Goal: Communication & Community: Answer question/provide support

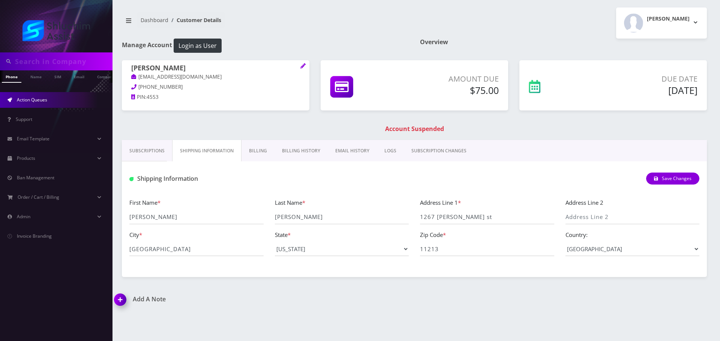
click at [60, 104] on link "Action Queues" at bounding box center [56, 100] width 112 height 16
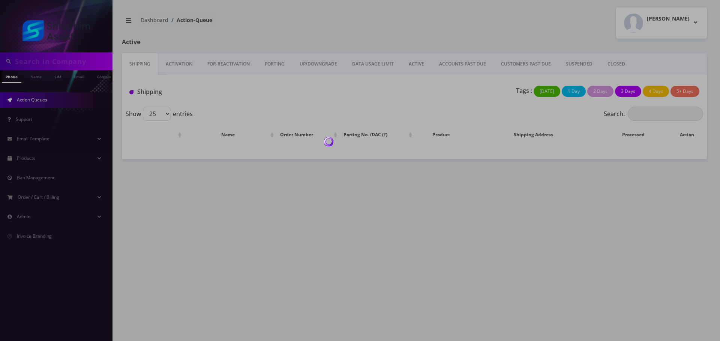
type input "9342239072"
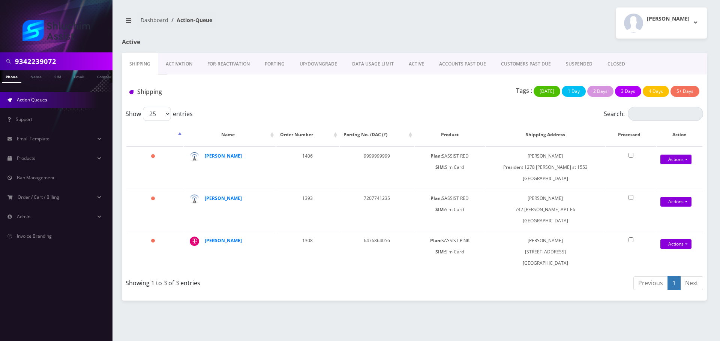
click at [458, 64] on link "ACCOUNTS PAST DUE" at bounding box center [462, 64] width 62 height 22
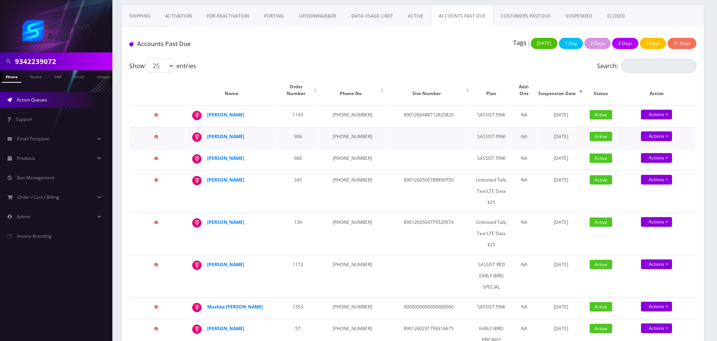
scroll to position [37, 0]
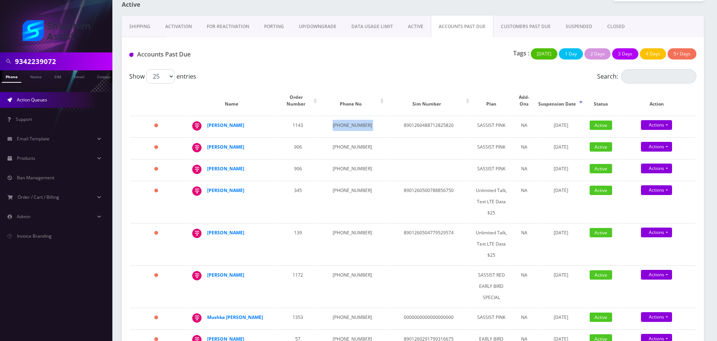
drag, startPoint x: 331, startPoint y: 121, endPoint x: 365, endPoint y: 119, distance: 33.8
copy td "347-888-6395"
click at [403, 144] on td at bounding box center [428, 148] width 85 height 21
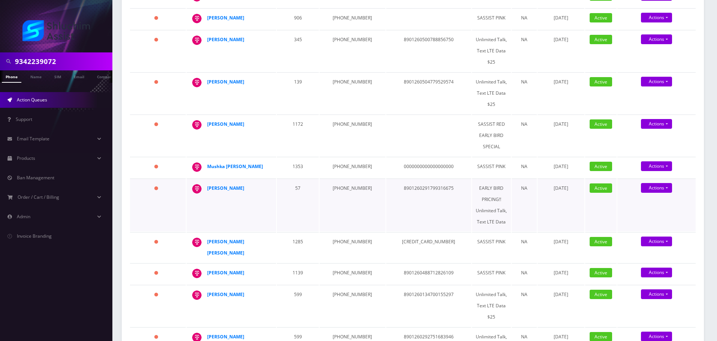
scroll to position [187, 0]
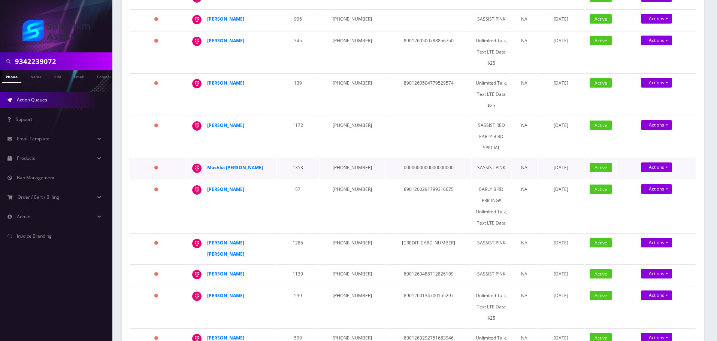
click at [341, 162] on td "347-519-1292" at bounding box center [353, 168] width 66 height 21
copy td "347-519-1292"
click at [339, 121] on td "818-743-3396" at bounding box center [353, 137] width 66 height 42
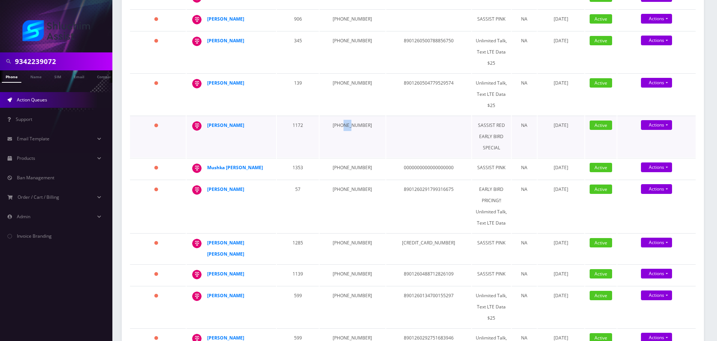
click at [339, 121] on td "818-743-3396" at bounding box center [353, 137] width 66 height 42
click at [339, 121] on td "[PHONE_NUMBER]" at bounding box center [353, 137] width 66 height 42
copy td "[PHONE_NUMBER]"
click at [350, 77] on td "646-683-6452" at bounding box center [353, 94] width 66 height 42
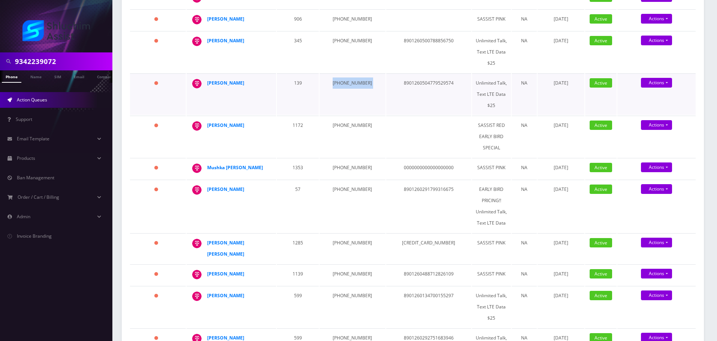
click at [350, 77] on td "646-683-6452" at bounding box center [353, 94] width 66 height 42
copy td "646-683-6452"
click at [338, 34] on td "917-864-2733" at bounding box center [353, 52] width 66 height 42
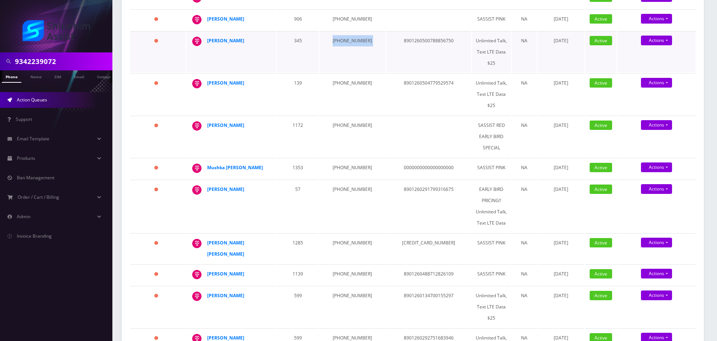
copy td "917-864-2733"
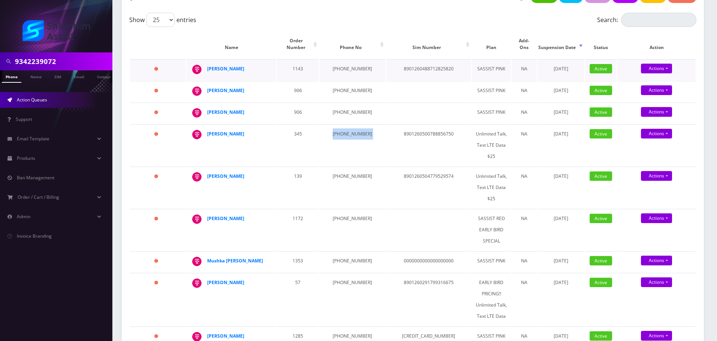
scroll to position [75, 0]
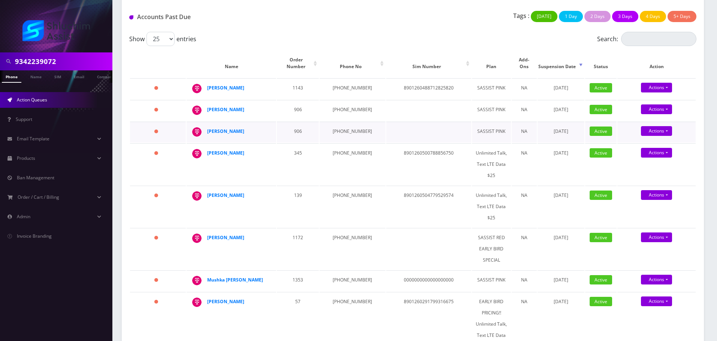
click at [341, 122] on td "347-323-0846" at bounding box center [353, 132] width 66 height 21
copy td "347-323-0846"
click at [344, 104] on td "347-323-1663" at bounding box center [353, 110] width 66 height 21
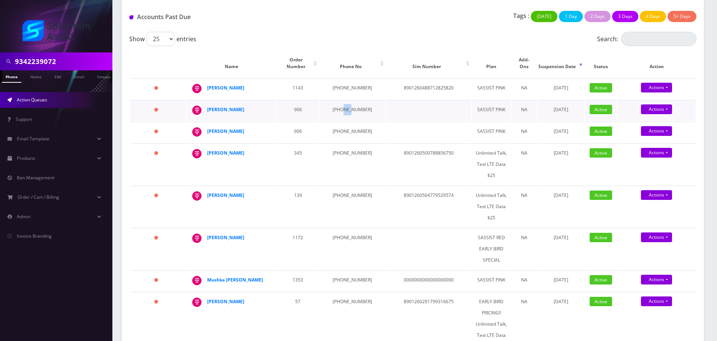
click at [344, 104] on td "347-323-1663" at bounding box center [353, 110] width 66 height 21
copy td "347-323-1663"
click at [349, 82] on td "347-888-6395" at bounding box center [353, 88] width 66 height 21
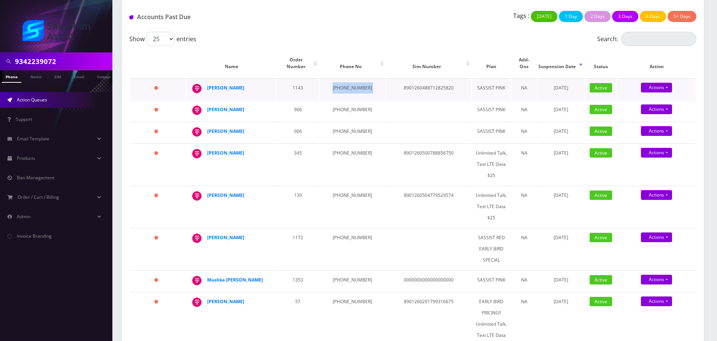
click at [349, 82] on td "347-888-6395" at bounding box center [353, 88] width 66 height 21
copy td "347-888-6395"
drag, startPoint x: 239, startPoint y: 84, endPoint x: 208, endPoint y: 84, distance: 31.1
click at [208, 84] on div "Mendel Goldstein" at bounding box center [235, 87] width 57 height 11
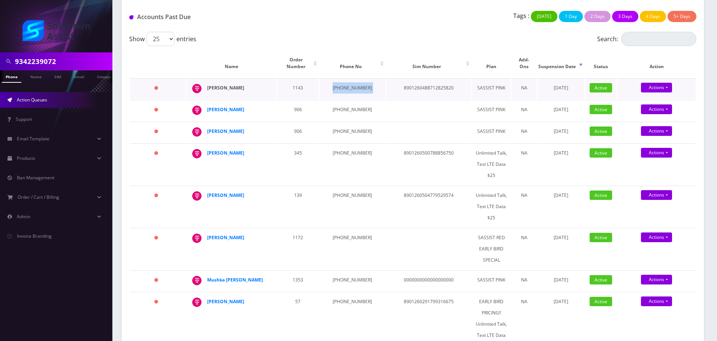
copy strong "Mendel Goldstein"
drag, startPoint x: 255, startPoint y: 107, endPoint x: 204, endPoint y: 102, distance: 50.9
click at [204, 102] on td "Shmulik Gruzman" at bounding box center [232, 110] width 90 height 21
copy div "Shmulik Gruzman"
drag, startPoint x: 258, startPoint y: 124, endPoint x: 207, endPoint y: 124, distance: 50.6
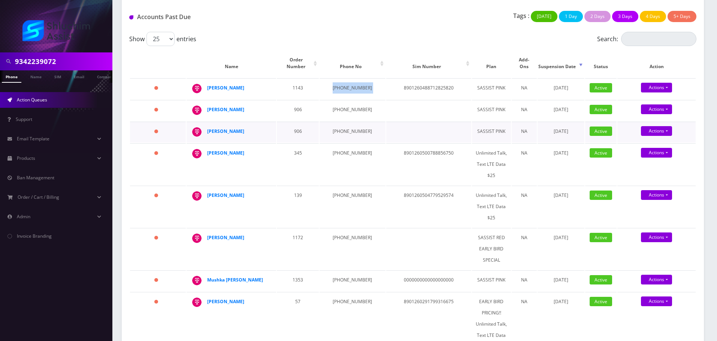
click at [207, 124] on td "Shmulik Gruzman" at bounding box center [232, 132] width 90 height 21
drag, startPoint x: 243, startPoint y: 144, endPoint x: 204, endPoint y: 146, distance: 39.4
click at [204, 146] on td "[PERSON_NAME]" at bounding box center [232, 165] width 90 height 42
drag, startPoint x: 229, startPoint y: 191, endPoint x: 206, endPoint y: 190, distance: 23.3
click at [206, 190] on td "yuri kogan" at bounding box center [232, 207] width 90 height 42
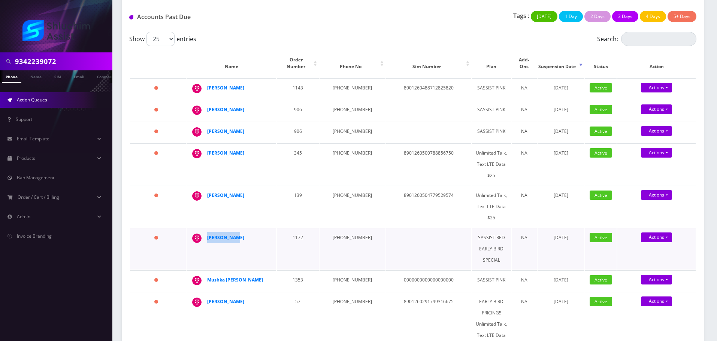
drag, startPoint x: 238, startPoint y: 232, endPoint x: 202, endPoint y: 232, distance: 36.0
click at [269, 232] on div "Pearl cohen" at bounding box center [269, 232] width 0 height 0
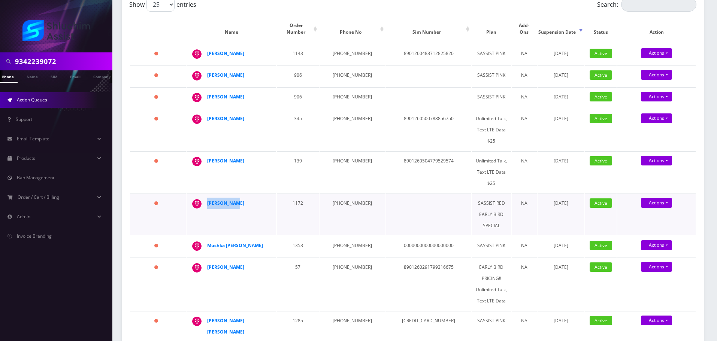
scroll to position [112, 0]
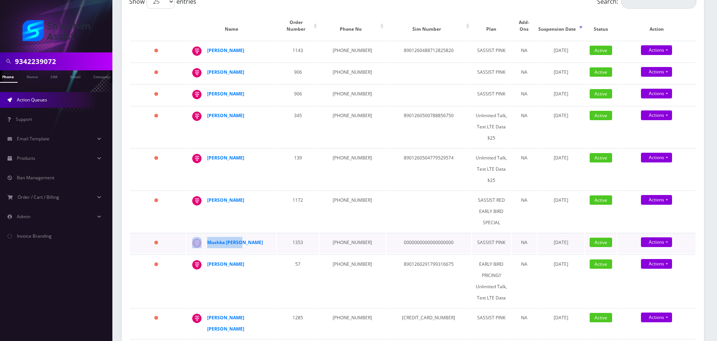
drag, startPoint x: 250, startPoint y: 234, endPoint x: 225, endPoint y: 242, distance: 25.7
click at [207, 237] on td "Mushka Hendel" at bounding box center [232, 243] width 90 height 21
click at [222, 240] on strong "Mushka Hendel" at bounding box center [235, 243] width 56 height 6
click at [222, 197] on strong "Pearl cohen" at bounding box center [225, 200] width 37 height 6
click at [308, 139] on td "345" at bounding box center [298, 127] width 42 height 42
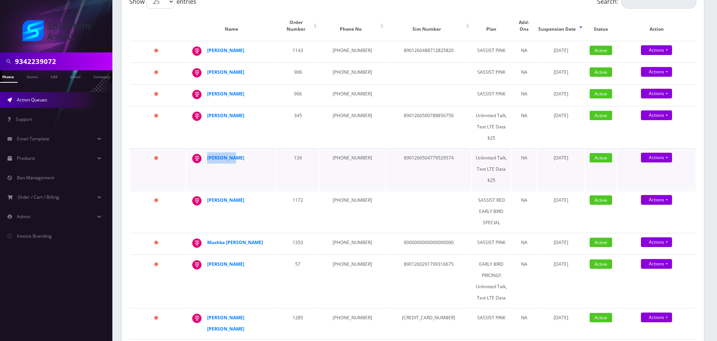
drag, startPoint x: 242, startPoint y: 151, endPoint x: 199, endPoint y: 151, distance: 43.1
click at [269, 153] on div "yuri kogan" at bounding box center [269, 153] width 0 height 0
click at [219, 155] on strong "yuri kogan" at bounding box center [225, 158] width 37 height 6
click at [258, 216] on td "Pearl cohen" at bounding box center [232, 212] width 90 height 42
click at [226, 112] on strong "[PERSON_NAME]" at bounding box center [225, 115] width 37 height 6
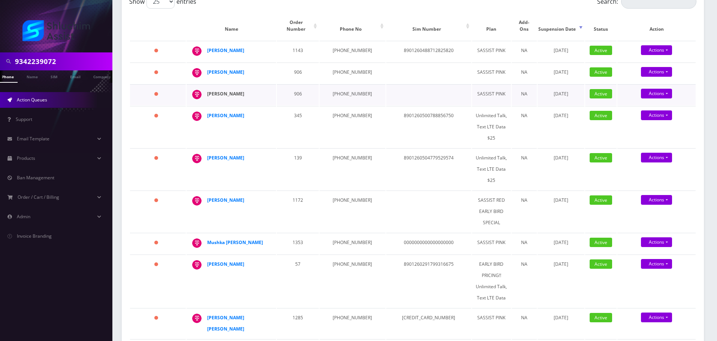
click at [233, 91] on strong "Shmulik Gruzman" at bounding box center [225, 94] width 37 height 6
click at [231, 47] on strong "Mendel Goldstein" at bounding box center [225, 50] width 37 height 6
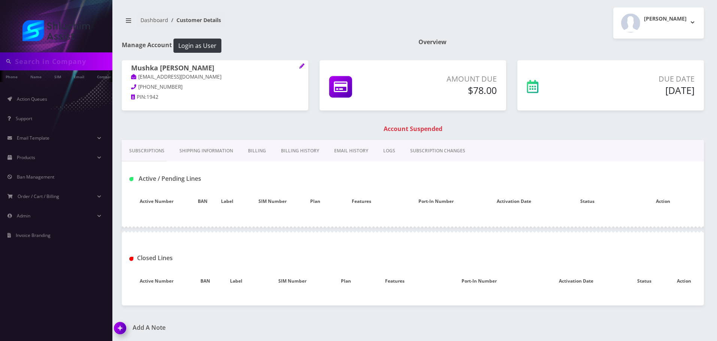
type input "9342239072"
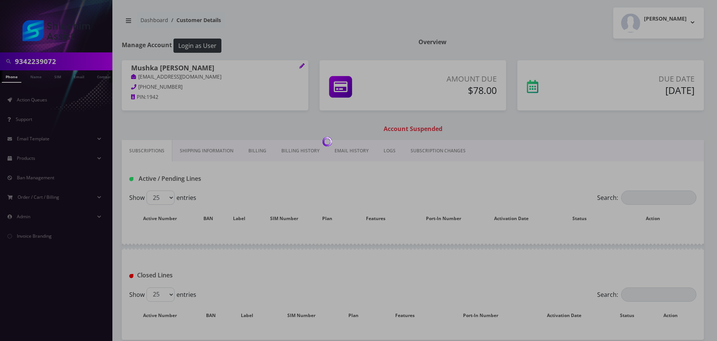
click at [353, 148] on div at bounding box center [358, 170] width 717 height 341
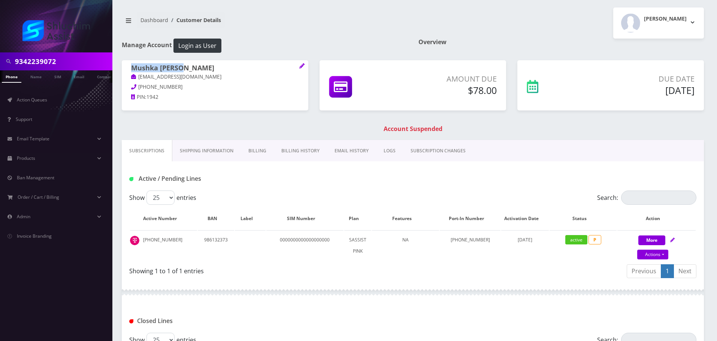
drag, startPoint x: 194, startPoint y: 66, endPoint x: 139, endPoint y: 71, distance: 54.9
click at [126, 65] on div "Mushka Hendel mushkahendel@gmail.com 786-257-9667 PIN: 1942" at bounding box center [215, 83] width 187 height 47
copy h1 "Mushka Hendel"
drag, startPoint x: 212, startPoint y: 79, endPoint x: 139, endPoint y: 79, distance: 73.5
click at [139, 79] on p "mushkahendel@gmail.com" at bounding box center [215, 77] width 168 height 8
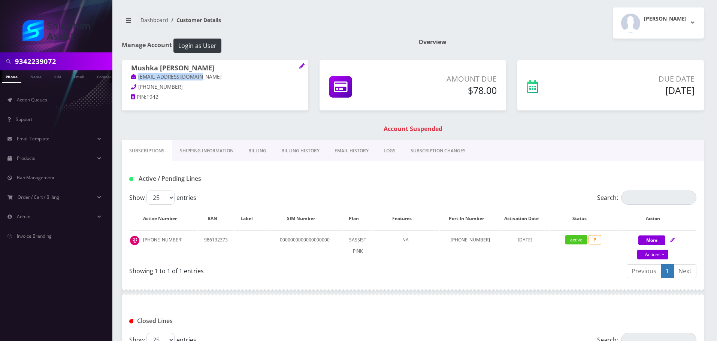
copy link "mushkahendel@gmail.com"
click at [302, 151] on link "Billing History" at bounding box center [300, 151] width 53 height 22
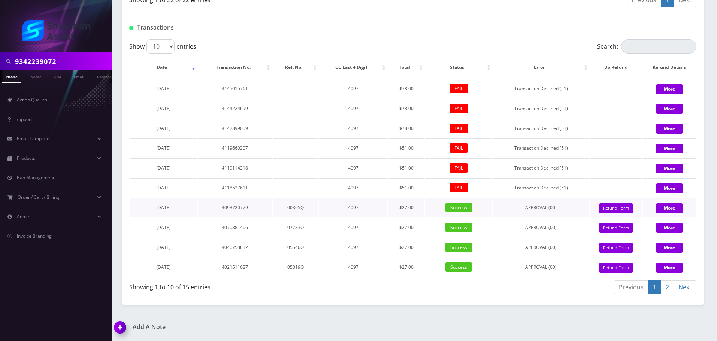
scroll to position [816, 0]
drag, startPoint x: 145, startPoint y: 186, endPoint x: 184, endPoint y: 186, distance: 39.7
click at [184, 186] on td "August 16, 2025" at bounding box center [163, 187] width 67 height 19
copy span "August 16, 2025"
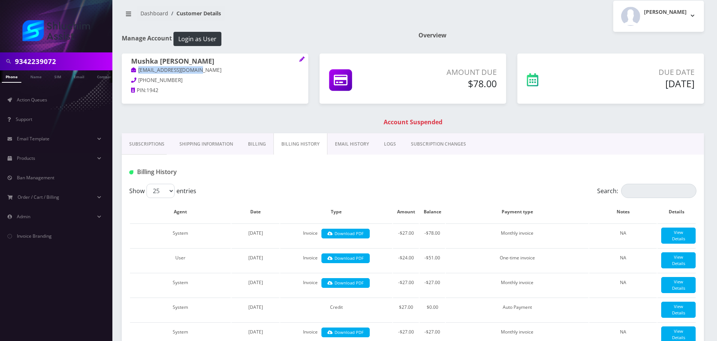
scroll to position [0, 0]
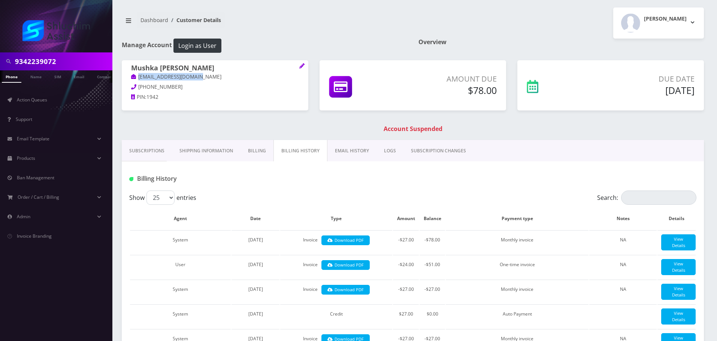
click at [354, 160] on link "EMAIL HISTORY" at bounding box center [352, 151] width 49 height 22
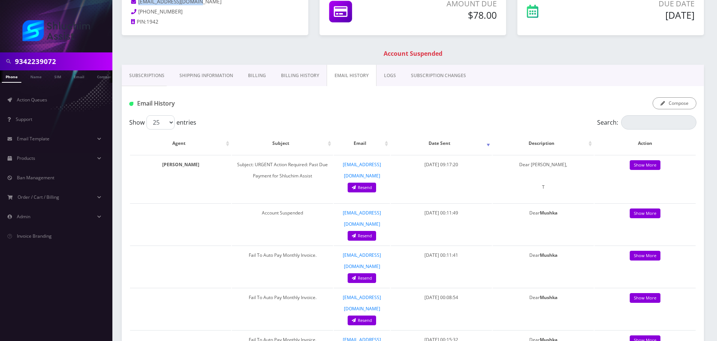
scroll to position [75, 0]
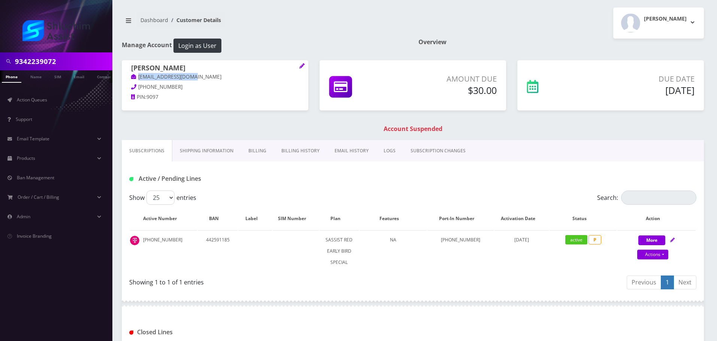
drag, startPoint x: 204, startPoint y: 79, endPoint x: 136, endPoint y: 78, distance: 67.9
click at [136, 78] on p "perelcohen@gmail.com" at bounding box center [215, 77] width 168 height 8
copy link "perelcohen@gmail.com"
click at [290, 151] on link "Billing History" at bounding box center [300, 151] width 53 height 22
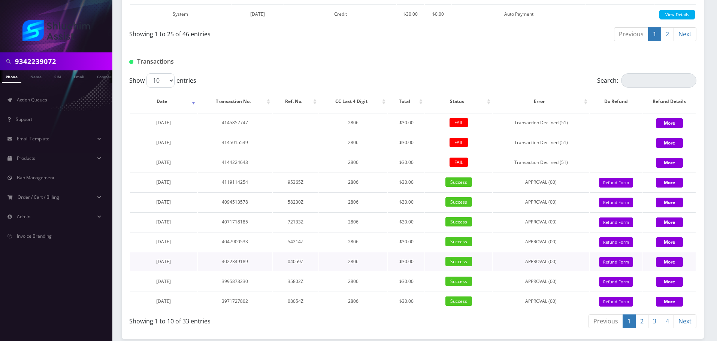
scroll to position [737, 0]
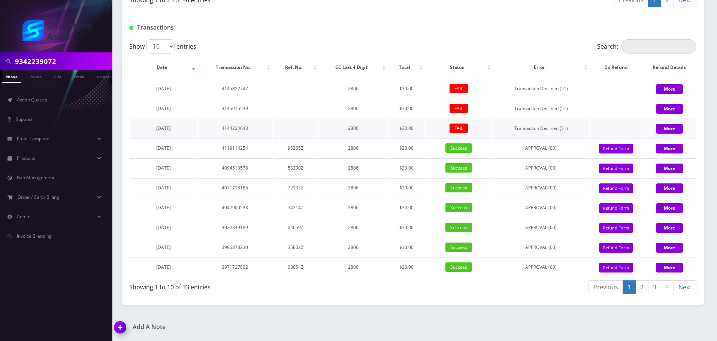
drag, startPoint x: 190, startPoint y: 129, endPoint x: 139, endPoint y: 128, distance: 51.4
click at [138, 128] on td "[DATE]" at bounding box center [163, 128] width 67 height 19
copy span "[DATE]"
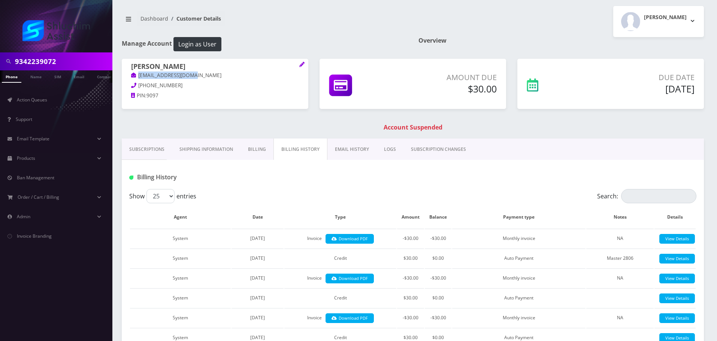
scroll to position [0, 0]
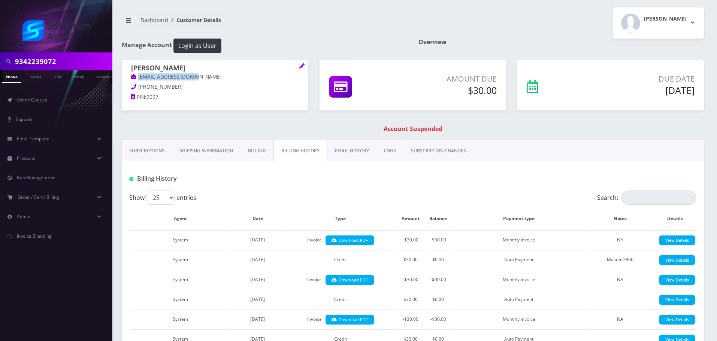
click at [342, 150] on link "EMAIL HISTORY" at bounding box center [352, 151] width 49 height 22
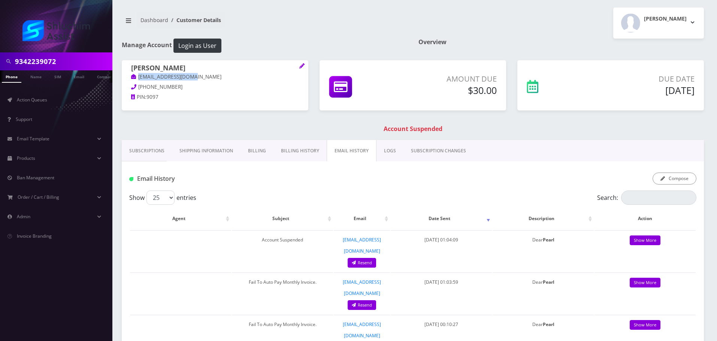
click at [294, 152] on link "Billing History" at bounding box center [300, 151] width 53 height 22
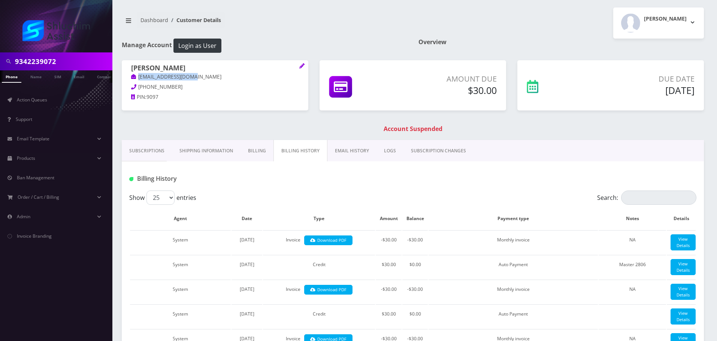
click at [328, 150] on link "EMAIL HISTORY" at bounding box center [352, 151] width 49 height 22
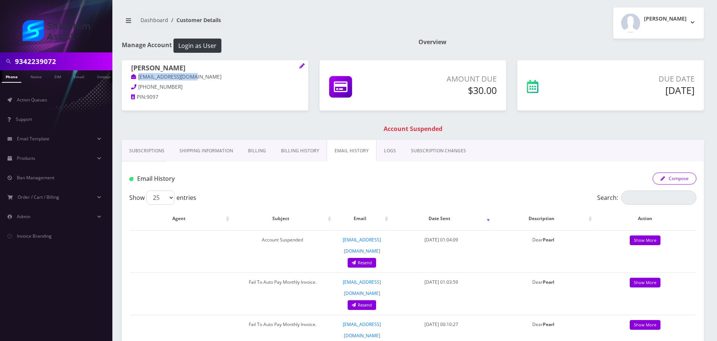
click at [674, 182] on button "Compose" at bounding box center [675, 179] width 44 height 12
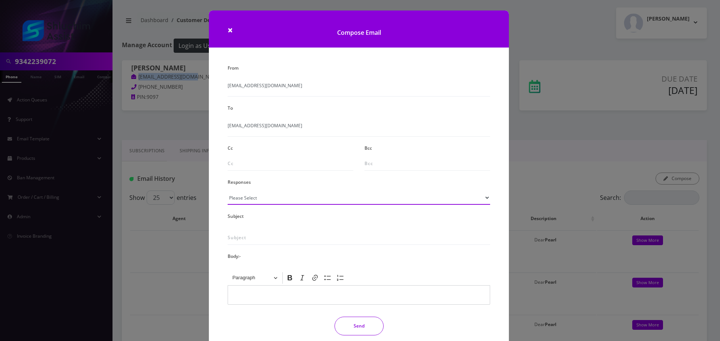
click at [283, 198] on select "Please Select TMobile port Unable to activate CH Pickup Past Due Pick up follow…" at bounding box center [359, 198] width 262 height 14
select select "29"
click at [228, 191] on select "Please Select TMobile port Unable to activate CH Pickup Past Due Pick up follow…" at bounding box center [359, 198] width 262 height 14
type input "Subject: URGENT Action Required: Past Due Payment for Shluchim Assist"
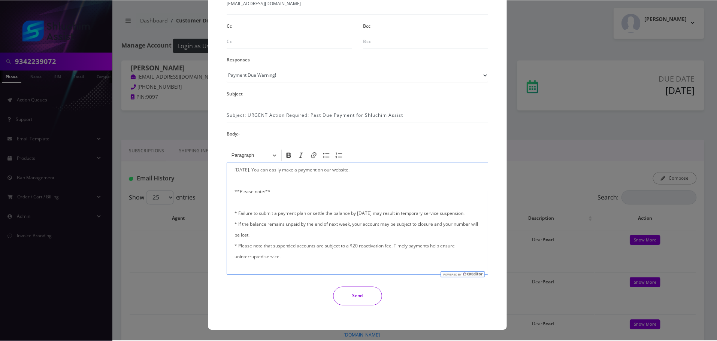
scroll to position [179, 0]
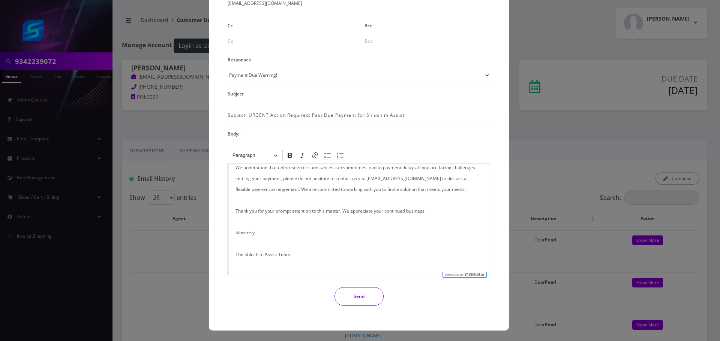
click at [367, 297] on button "Send" at bounding box center [358, 297] width 49 height 19
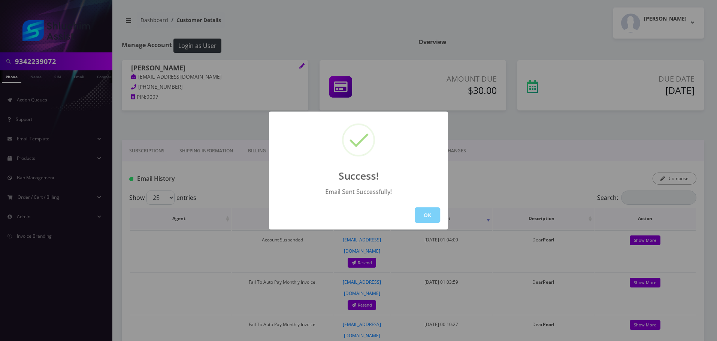
drag, startPoint x: 428, startPoint y: 213, endPoint x: 422, endPoint y: 212, distance: 6.2
click at [428, 214] on button "OK" at bounding box center [427, 215] width 25 height 15
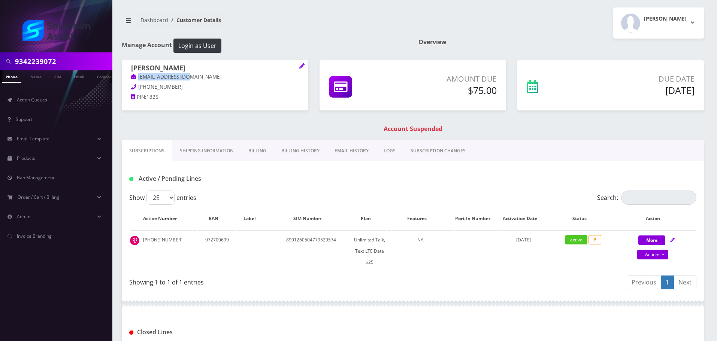
drag, startPoint x: 200, startPoint y: 79, endPoint x: 132, endPoint y: 78, distance: 68.2
click at [132, 78] on p "kogan770@gmail.com" at bounding box center [215, 77] width 168 height 8
copy link "kogan770@gmail.com"
click at [294, 153] on link "Billing History" at bounding box center [300, 151] width 53 height 22
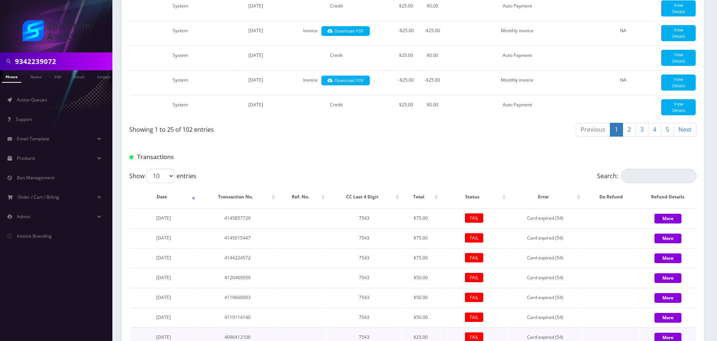
scroll to position [903, 0]
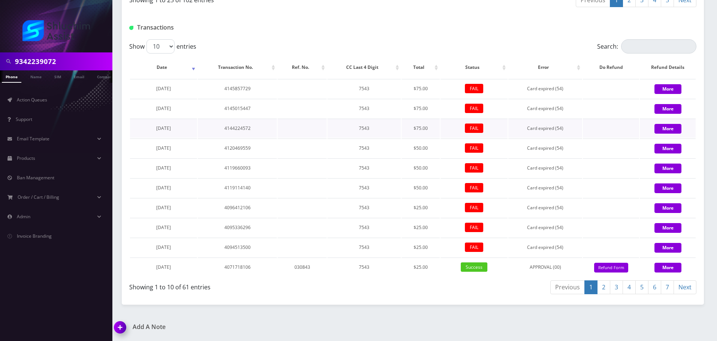
click at [253, 132] on td "4144224572" at bounding box center [237, 128] width 79 height 19
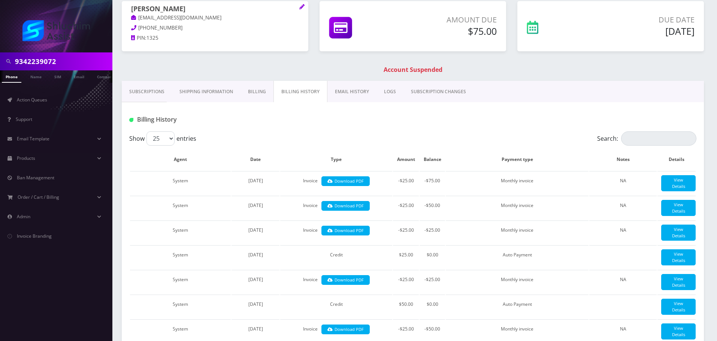
scroll to position [0, 0]
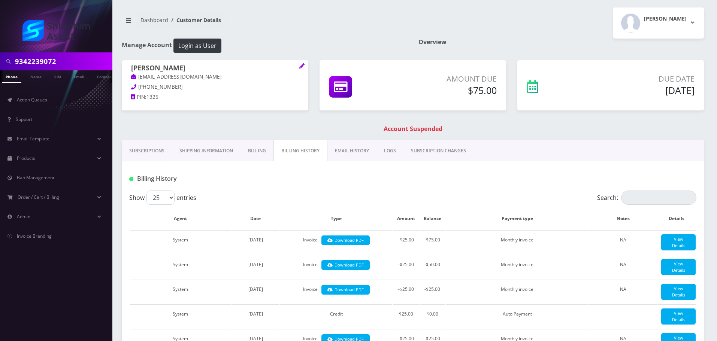
click at [343, 156] on link "EMAIL HISTORY" at bounding box center [352, 151] width 49 height 22
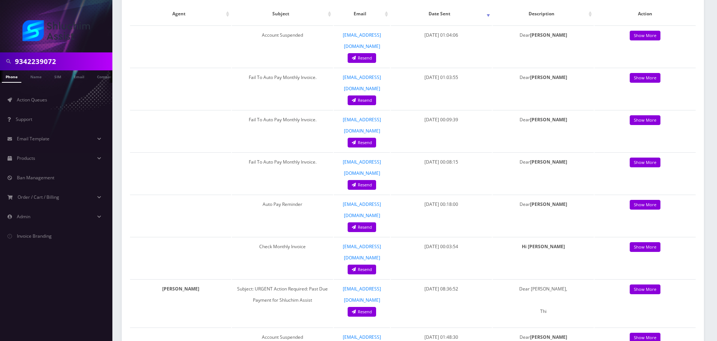
scroll to position [37, 0]
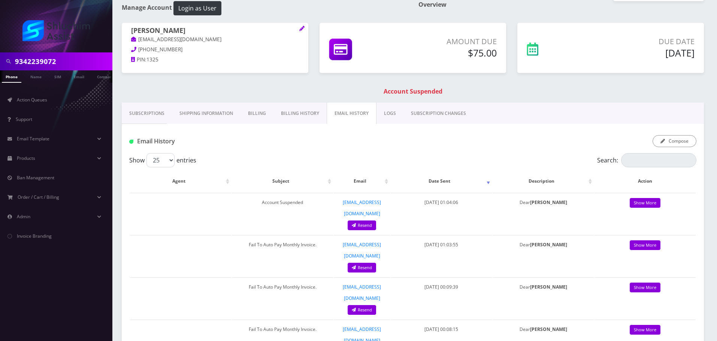
click at [297, 109] on link "Billing History" at bounding box center [300, 114] width 53 height 22
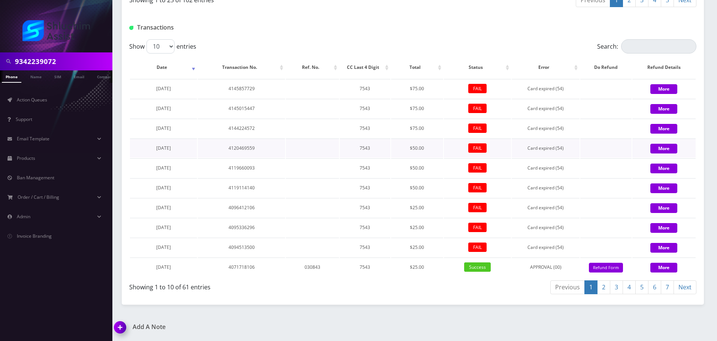
scroll to position [1018, 0]
drag, startPoint x: 188, startPoint y: 248, endPoint x: 141, endPoint y: 247, distance: 46.9
click at [141, 247] on td "[DATE]" at bounding box center [163, 247] width 67 height 19
copy span "[DATE]"
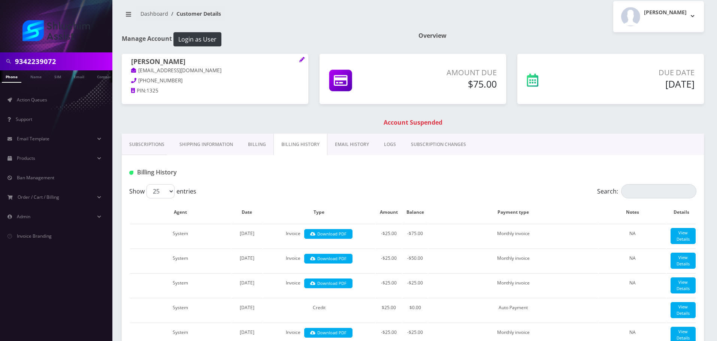
scroll to position [0, 0]
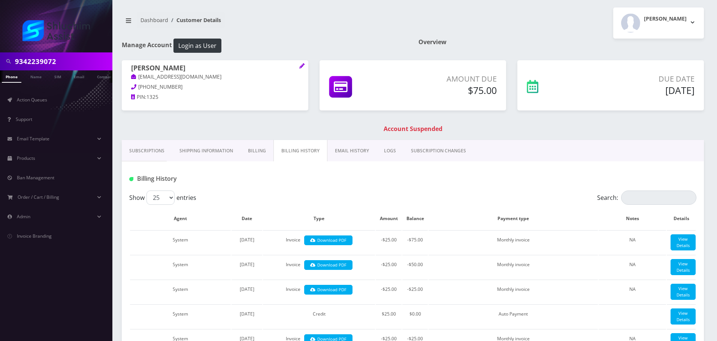
click at [347, 159] on link "EMAIL HISTORY" at bounding box center [352, 151] width 49 height 22
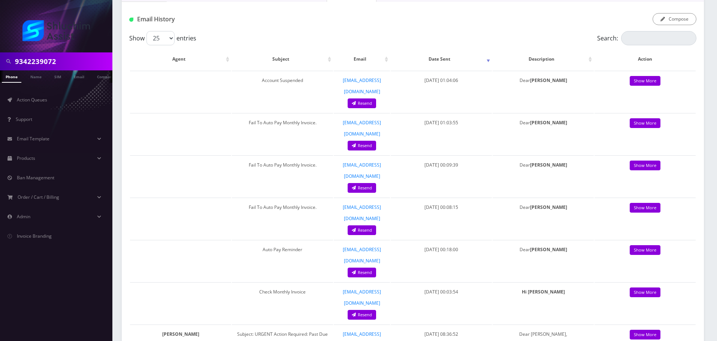
scroll to position [75, 0]
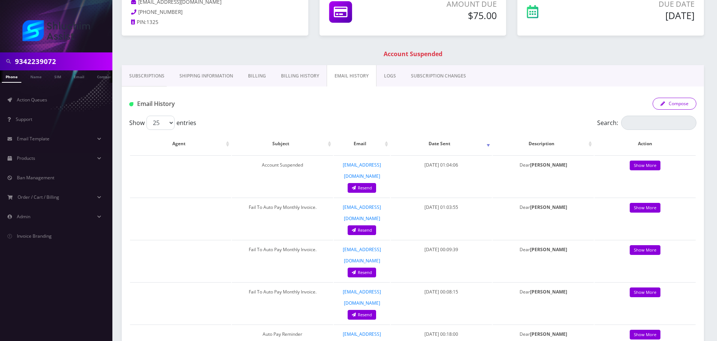
click at [683, 106] on button "Compose" at bounding box center [675, 104] width 44 height 12
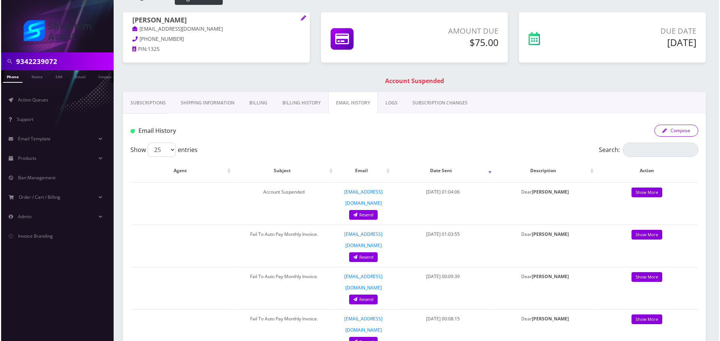
scroll to position [0, 0]
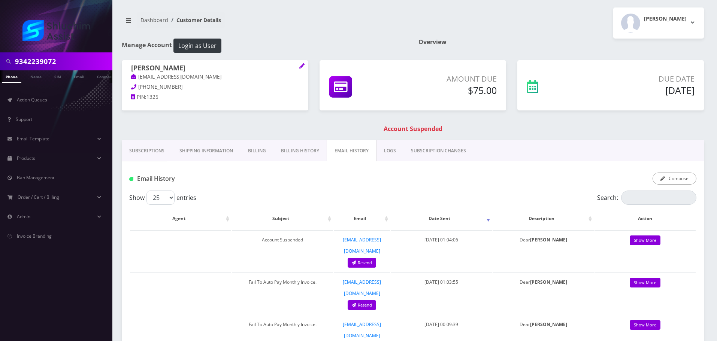
click at [691, 172] on div "Email History Compose" at bounding box center [413, 176] width 583 height 29
click at [684, 180] on button "Compose" at bounding box center [675, 179] width 44 height 12
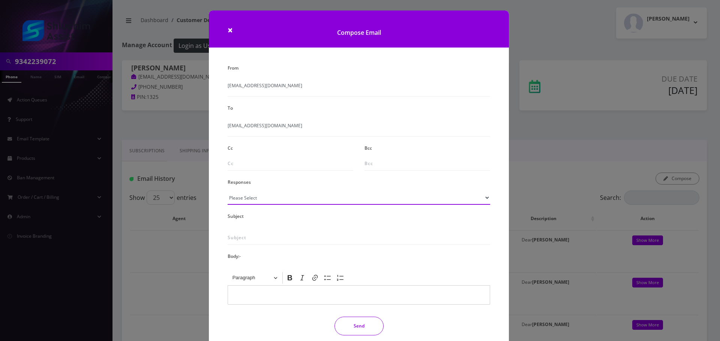
click at [296, 197] on select "Please Select TMobile port Unable to activate CH Pickup Past Due Pick up follow…" at bounding box center [359, 198] width 262 height 14
select select "29"
click at [228, 191] on select "Please Select TMobile port Unable to activate CH Pickup Past Due Pick up follow…" at bounding box center [359, 198] width 262 height 14
type input "Subject: URGENT Action Required: Past Due Payment for Shluchim Assist"
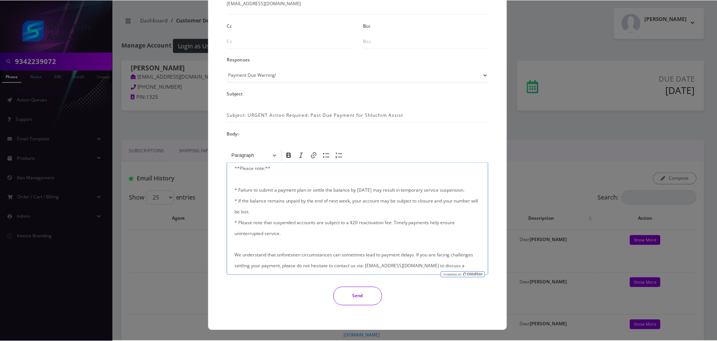
scroll to position [179, 0]
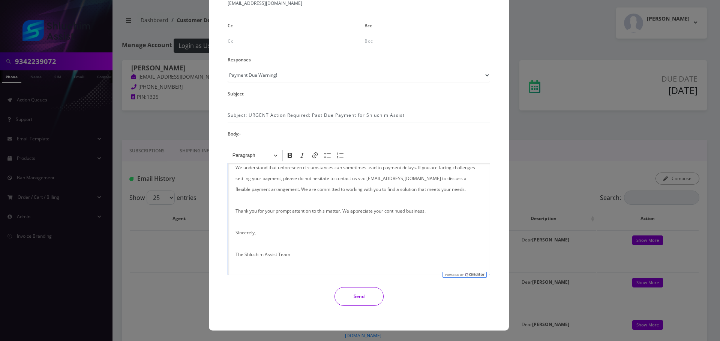
click at [358, 294] on button "Send" at bounding box center [358, 297] width 49 height 19
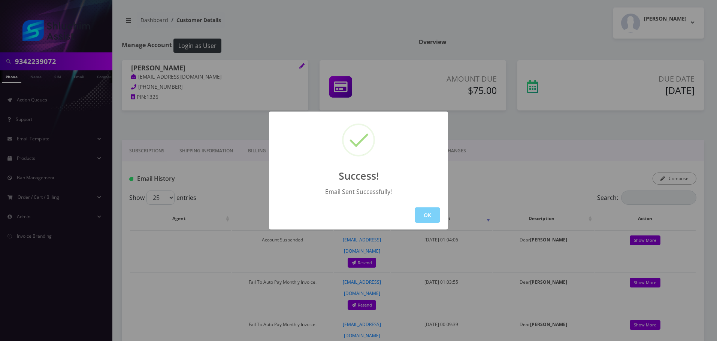
drag, startPoint x: 424, startPoint y: 208, endPoint x: 395, endPoint y: 181, distance: 39.5
click at [425, 213] on button "OK" at bounding box center [427, 215] width 25 height 15
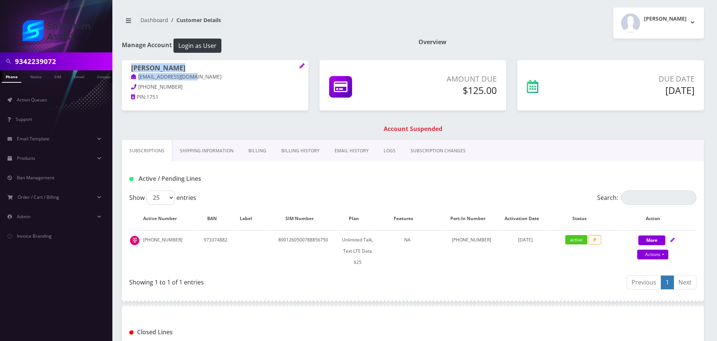
drag, startPoint x: 207, startPoint y: 80, endPoint x: 121, endPoint y: 79, distance: 86.2
click at [121, 79] on div "[PERSON_NAME] [EMAIL_ADDRESS][DOMAIN_NAME] [PHONE_NUMBER] PIN: 1751" at bounding box center [215, 83] width 198 height 47
copy span "[PERSON_NAME] [EMAIL_ADDRESS][DOMAIN_NAME]"
click at [204, 89] on p "[PHONE_NUMBER]" at bounding box center [215, 87] width 168 height 8
drag, startPoint x: 205, startPoint y: 79, endPoint x: 132, endPoint y: 79, distance: 72.7
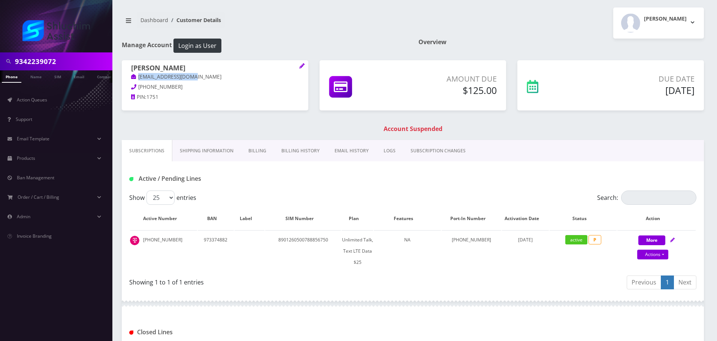
click at [132, 79] on p "[EMAIL_ADDRESS][DOMAIN_NAME]" at bounding box center [215, 77] width 168 height 8
copy link "[EMAIL_ADDRESS][DOMAIN_NAME]"
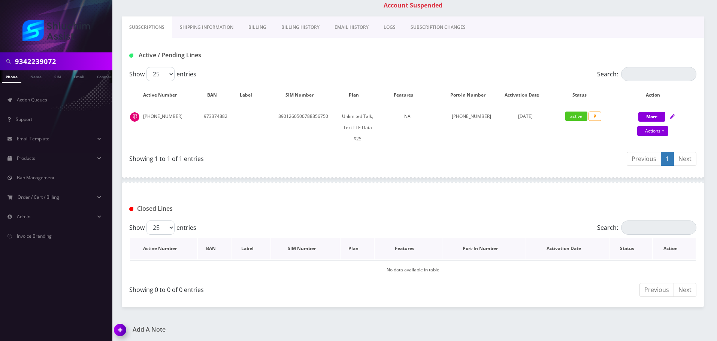
scroll to position [126, 0]
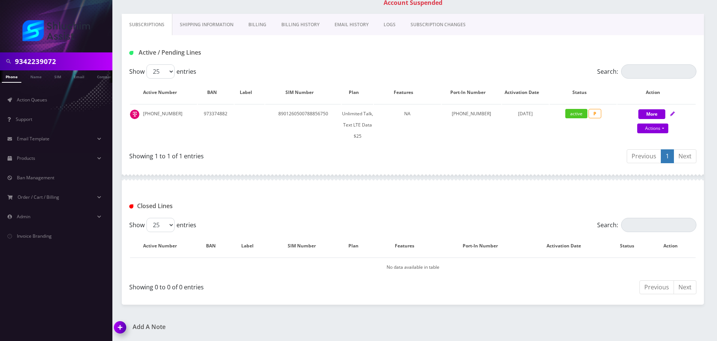
click at [272, 27] on link "Billing" at bounding box center [257, 25] width 33 height 22
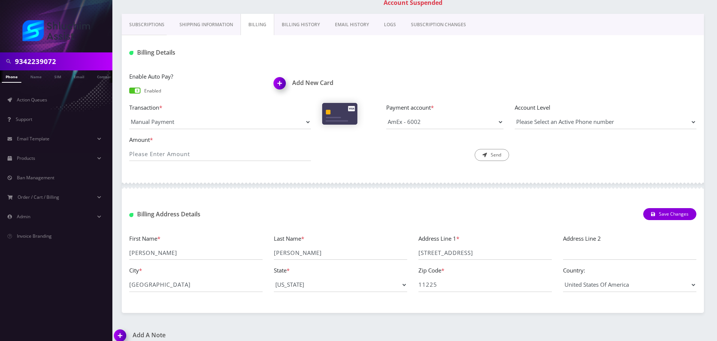
click at [295, 16] on link "Billing History" at bounding box center [300, 25] width 53 height 22
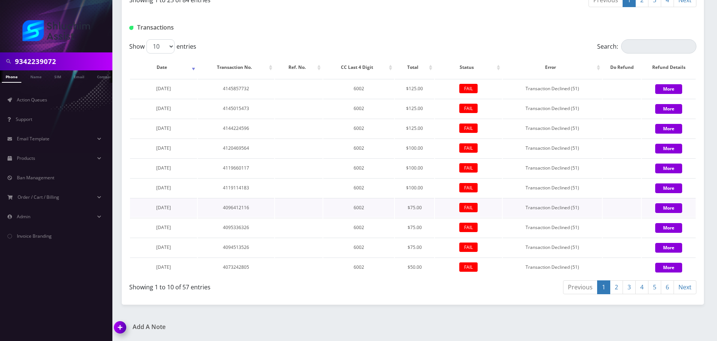
scroll to position [897, 0]
click at [616, 290] on link "2" at bounding box center [616, 288] width 13 height 14
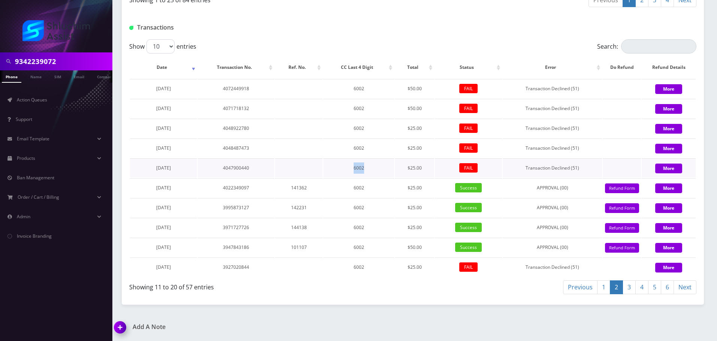
drag, startPoint x: 320, startPoint y: 169, endPoint x: 386, endPoint y: 170, distance: 65.2
click at [386, 170] on tr "[DATE] 4047900440 6002 $25.00 FAIL Transaction Declined (51) More" at bounding box center [413, 168] width 566 height 19
click at [386, 170] on td "6002" at bounding box center [358, 168] width 71 height 19
drag, startPoint x: 196, startPoint y: 169, endPoint x: 160, endPoint y: 169, distance: 36.0
click at [160, 169] on tr "[DATE] 4047900440 6002 $25.00 FAIL Transaction Declined (51) More" at bounding box center [413, 168] width 566 height 19
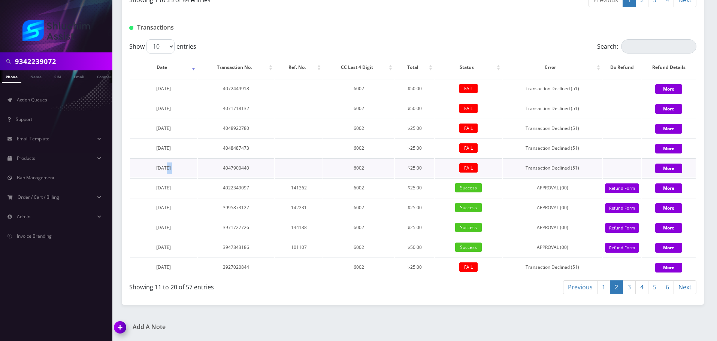
click at [161, 169] on span "[DATE]" at bounding box center [163, 168] width 15 height 6
click at [275, 26] on h1 "Transactions" at bounding box center [220, 27] width 182 height 7
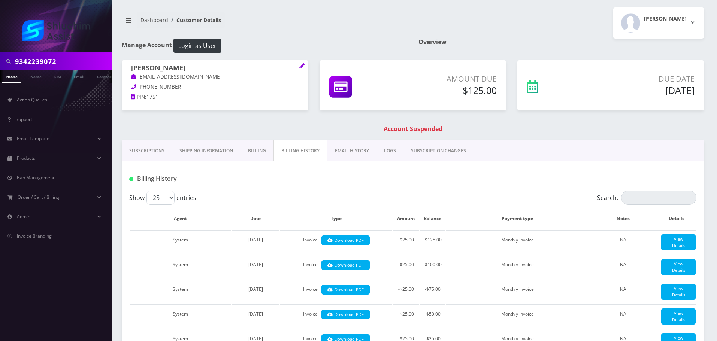
click at [281, 151] on link "Billing History" at bounding box center [301, 151] width 54 height 22
click at [281, 176] on h1 "Billing History" at bounding box center [220, 178] width 182 height 7
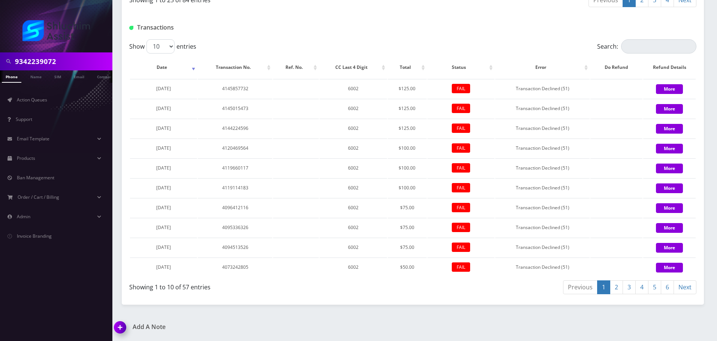
scroll to position [897, 0]
click at [613, 290] on link "2" at bounding box center [616, 288] width 13 height 14
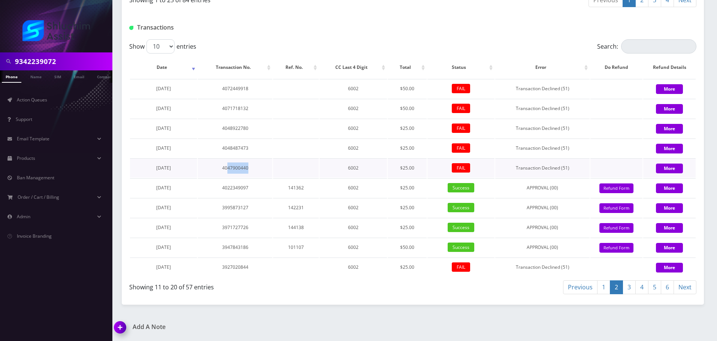
drag, startPoint x: 251, startPoint y: 169, endPoint x: 228, endPoint y: 167, distance: 23.3
click at [228, 167] on td "4047900440" at bounding box center [235, 168] width 75 height 19
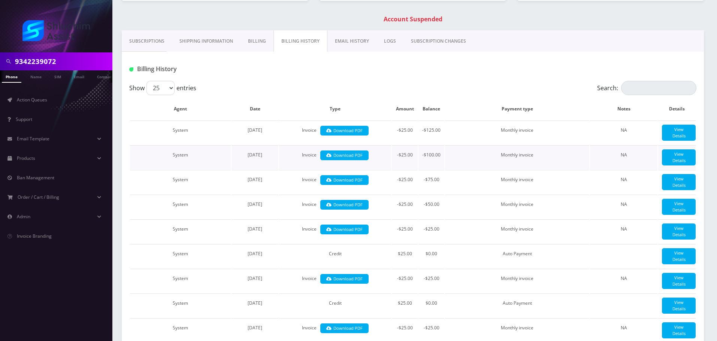
scroll to position [0, 0]
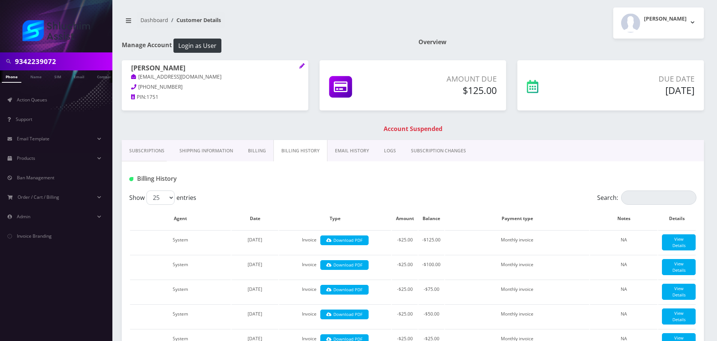
click at [332, 145] on link "EMAIL HISTORY" at bounding box center [352, 151] width 49 height 22
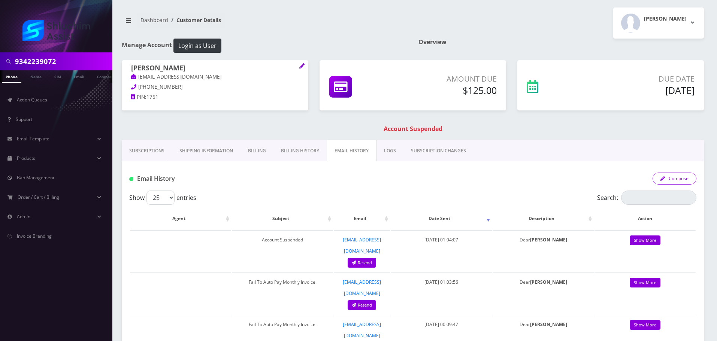
click at [675, 181] on button "Compose" at bounding box center [675, 179] width 44 height 12
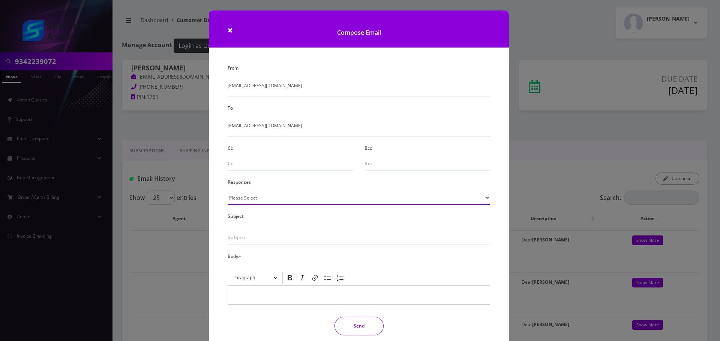
click at [294, 199] on select "Please Select TMobile port Unable to activate CH Pickup Past Due Pick up follow…" at bounding box center [359, 198] width 262 height 14
select select "29"
click at [228, 191] on select "Please Select TMobile port Unable to activate CH Pickup Past Due Pick up follow…" at bounding box center [359, 198] width 262 height 14
type input "Subject: URGENT Action Required: Past Due Payment for Shluchim Assist"
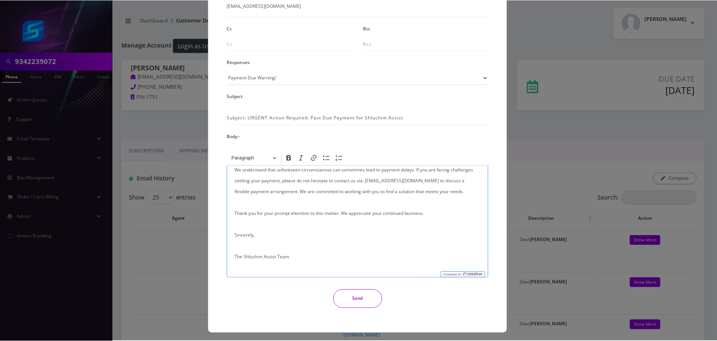
scroll to position [123, 0]
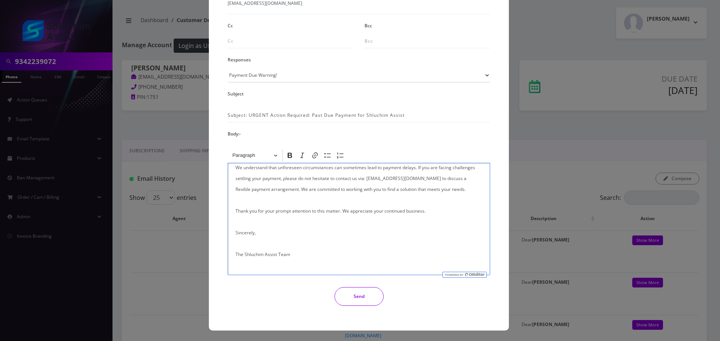
click at [368, 298] on button "Send" at bounding box center [358, 297] width 49 height 19
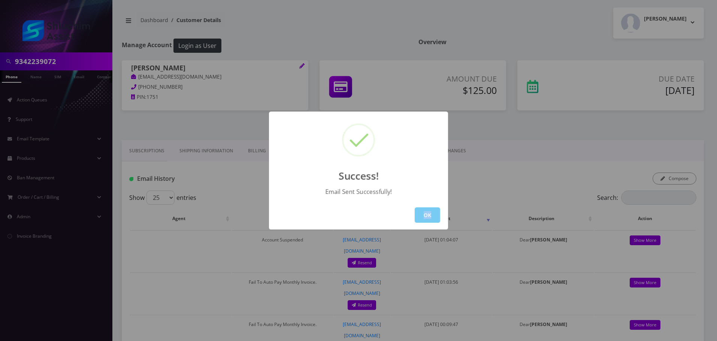
click at [436, 208] on div "OK" at bounding box center [358, 215] width 179 height 29
click at [423, 208] on button "OK" at bounding box center [427, 215] width 25 height 15
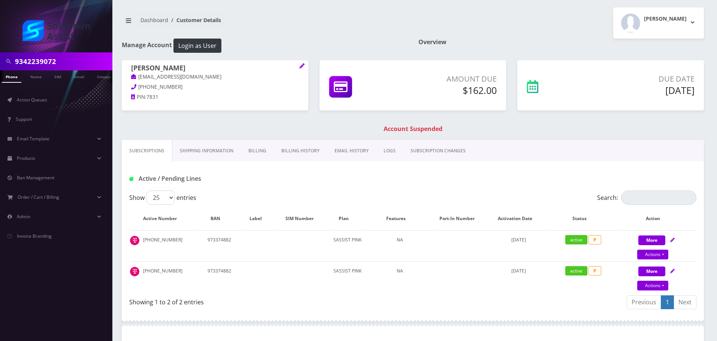
click at [304, 150] on link "Billing History" at bounding box center [300, 151] width 53 height 22
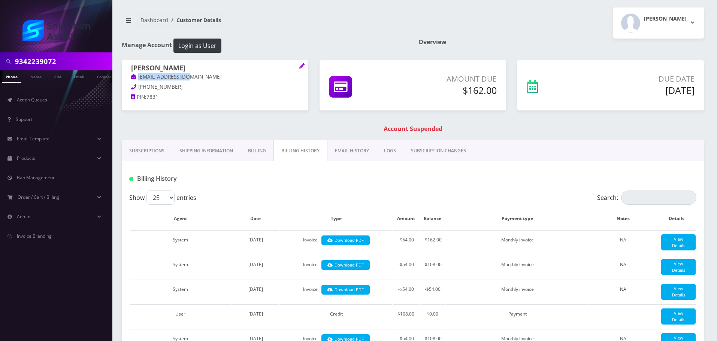
drag, startPoint x: 170, startPoint y: 77, endPoint x: 129, endPoint y: 78, distance: 40.5
click at [129, 77] on div "Shmulik Gruzman shg77078@gmail.com 845-903-2296 PIN: 7831" at bounding box center [215, 83] width 187 height 47
copy link "shg77078@gmail.com"
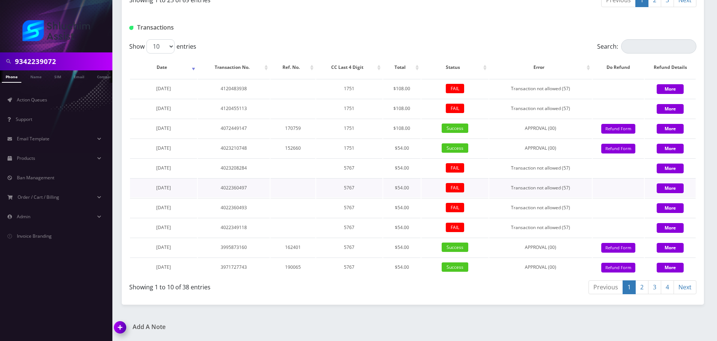
scroll to position [903, 0]
drag, startPoint x: 186, startPoint y: 107, endPoint x: 147, endPoint y: 108, distance: 39.7
click at [145, 108] on td "[DATE]" at bounding box center [163, 108] width 67 height 19
copy span "[DATE]"
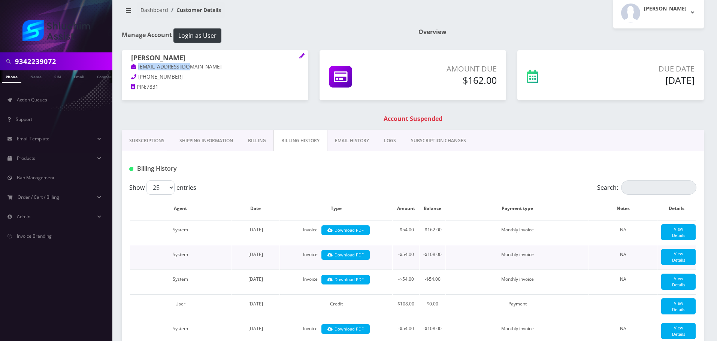
scroll to position [0, 0]
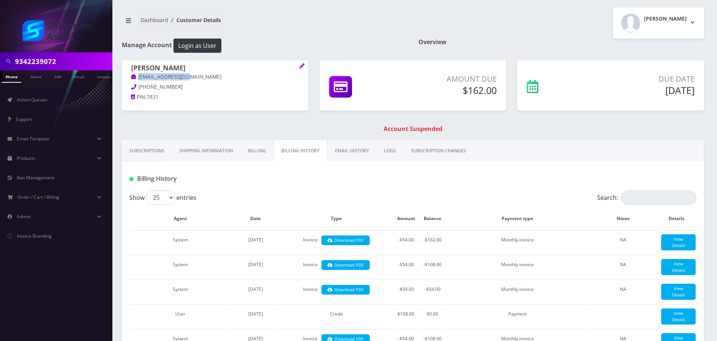
click at [336, 151] on link "EMAIL HISTORY" at bounding box center [352, 151] width 49 height 22
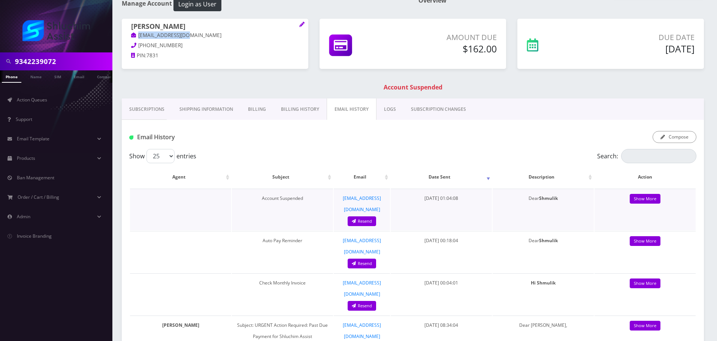
scroll to position [75, 0]
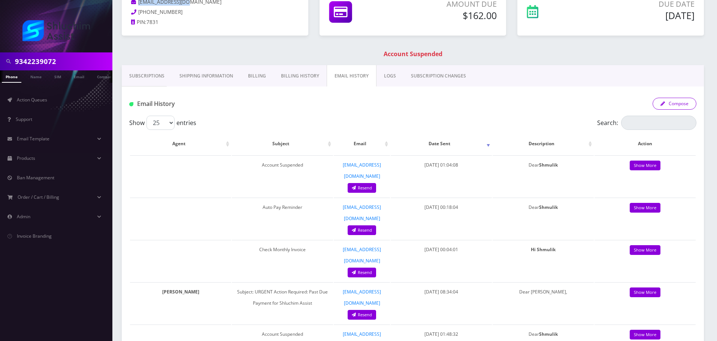
click at [681, 109] on button "Compose" at bounding box center [675, 104] width 44 height 12
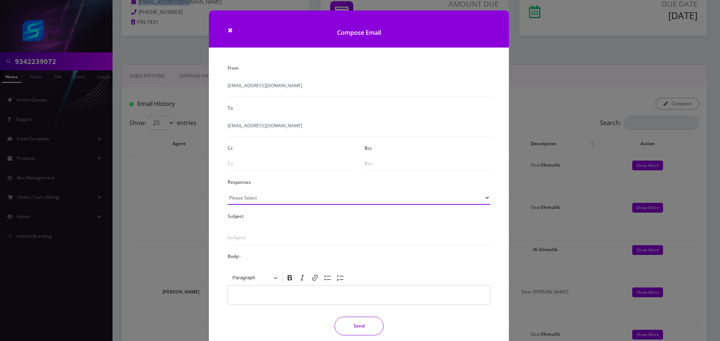
click at [263, 201] on select "Please Select TMobile port Unable to activate CH Pickup Past Due Pick up follow…" at bounding box center [359, 198] width 262 height 14
select select "29"
click at [228, 191] on select "Please Select TMobile port Unable to activate CH Pickup Past Due Pick up follow…" at bounding box center [359, 198] width 262 height 14
type input "Subject: URGENT Action Required: Past Due Payment for Shluchim Assist"
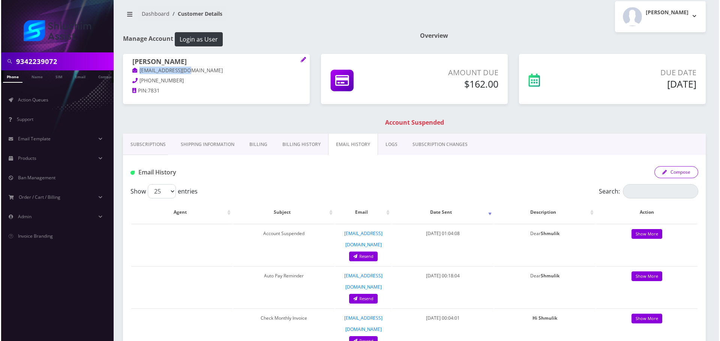
scroll to position [0, 0]
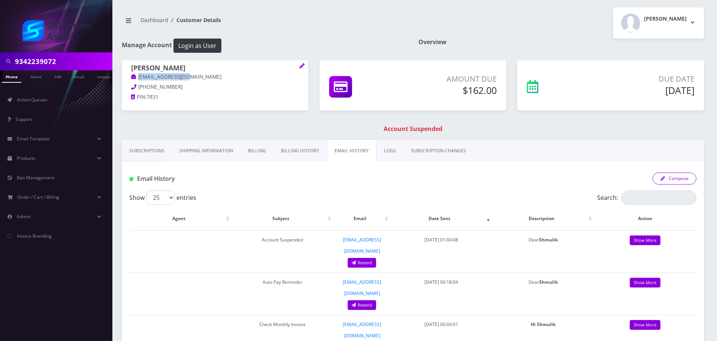
click at [678, 175] on button "Compose" at bounding box center [675, 179] width 44 height 12
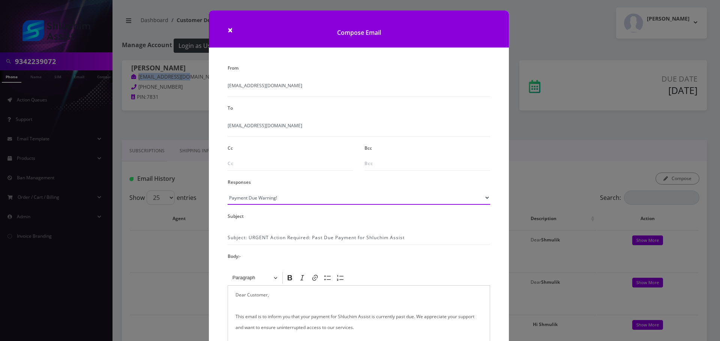
click at [315, 201] on select "Please Select TMobile port Unable to activate CH Pickup Past Due Pick up follow…" at bounding box center [359, 198] width 262 height 14
click at [228, 191] on select "Please Select TMobile port Unable to activate CH Pickup Past Due Pick up follow…" at bounding box center [359, 198] width 262 height 14
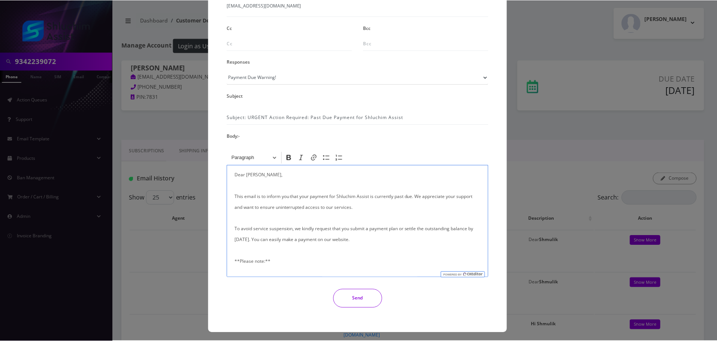
scroll to position [123, 0]
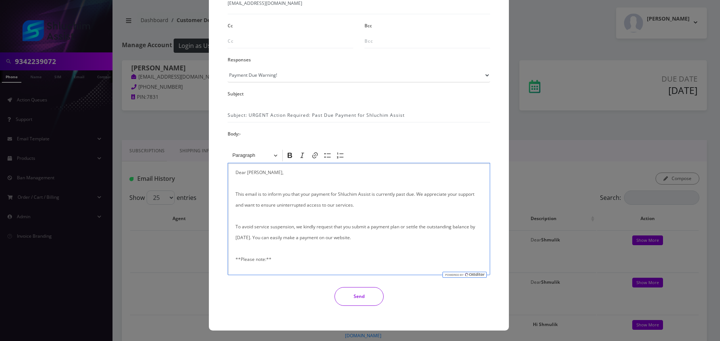
click at [352, 289] on button "Send" at bounding box center [358, 297] width 49 height 19
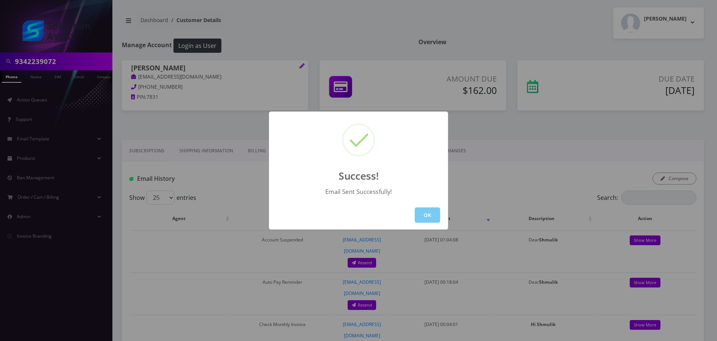
click at [433, 216] on button "OK" at bounding box center [427, 215] width 25 height 15
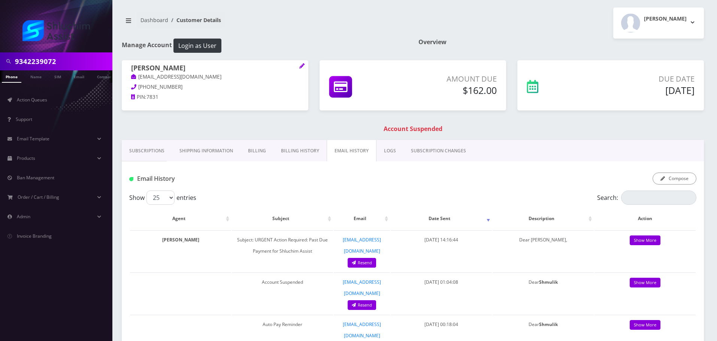
click at [78, 66] on input "9342239072" at bounding box center [63, 61] width 96 height 14
click at [78, 65] on input "9342239072" at bounding box center [63, 61] width 96 height 14
paste input "[PHONE_NUMBER]"
click at [40, 65] on input "[PHONE_NUMBER]" at bounding box center [63, 61] width 96 height 14
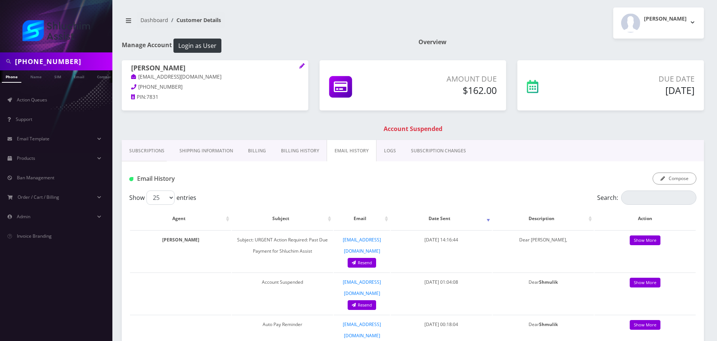
click at [48, 65] on input "[PHONE_NUMBER]" at bounding box center [63, 61] width 96 height 14
type input "3478886395"
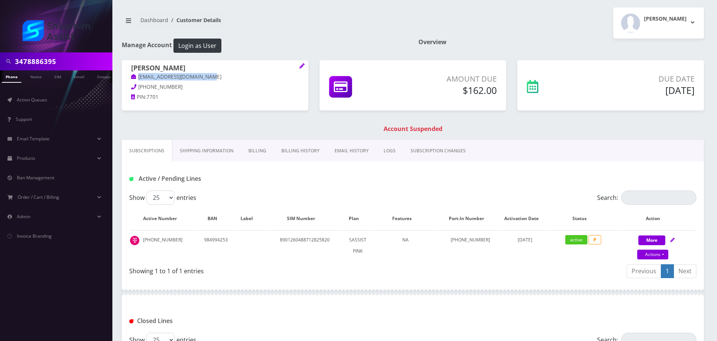
drag, startPoint x: 222, startPoint y: 79, endPoint x: 126, endPoint y: 79, distance: 95.2
click at [126, 79] on div "[PERSON_NAME] [EMAIL_ADDRESS][DOMAIN_NAME] [PHONE_NUMBER] PIN: 7701" at bounding box center [215, 83] width 187 height 47
copy link "[EMAIL_ADDRESS][DOMAIN_NAME]"
click at [294, 153] on link "Billing History" at bounding box center [300, 151] width 53 height 22
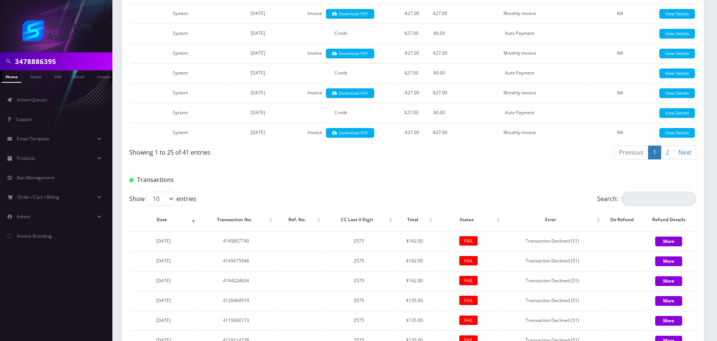
scroll to position [737, 0]
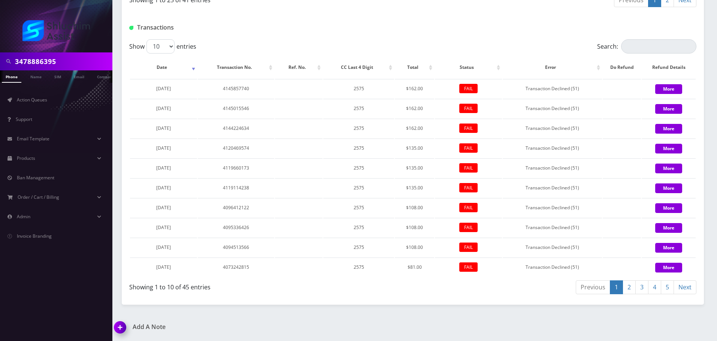
click at [630, 291] on link "2" at bounding box center [629, 288] width 13 height 14
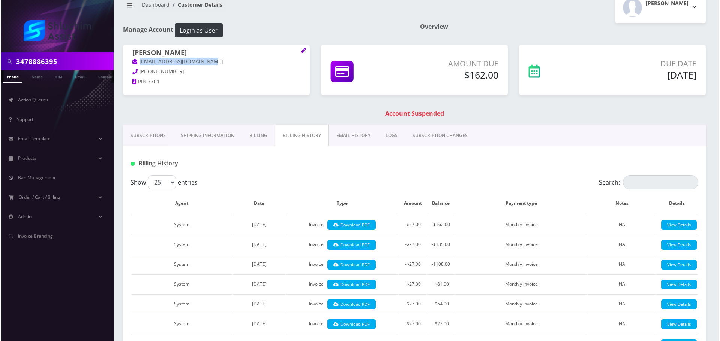
scroll to position [0, 0]
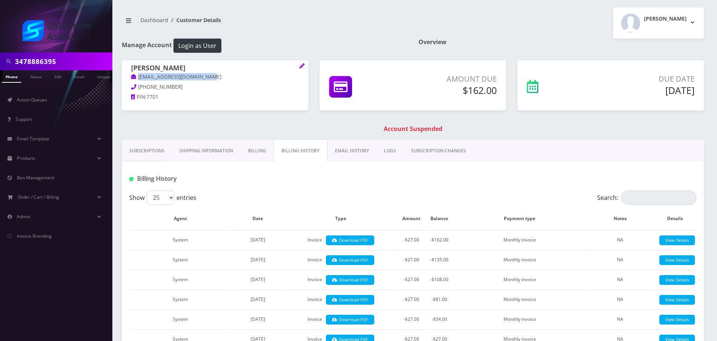
click at [341, 152] on link "EMAIL HISTORY" at bounding box center [352, 151] width 49 height 22
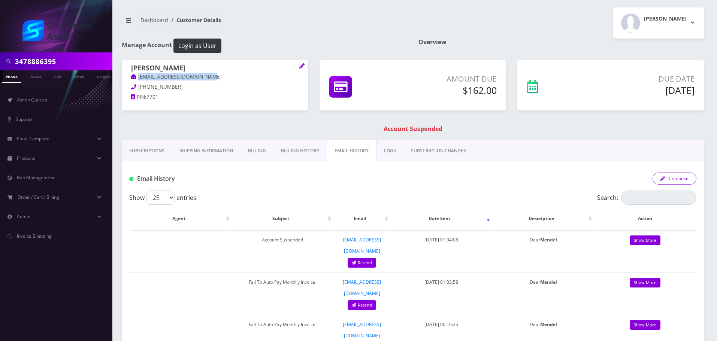
click at [679, 178] on button "Compose" at bounding box center [675, 179] width 44 height 12
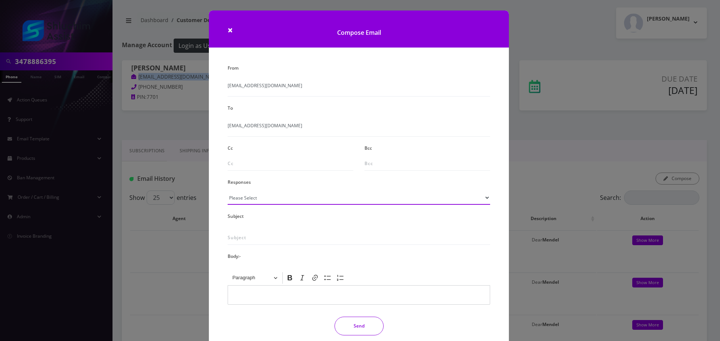
click at [367, 197] on select "Please Select TMobile port Unable to activate CH Pickup Past Due Pick up follow…" at bounding box center [359, 198] width 262 height 14
select select "29"
click at [228, 191] on select "Please Select TMobile port Unable to activate CH Pickup Past Due Pick up follow…" at bounding box center [359, 198] width 262 height 14
type input "Subject: URGENT Action Required: Past Due Payment for Shluchim Assist"
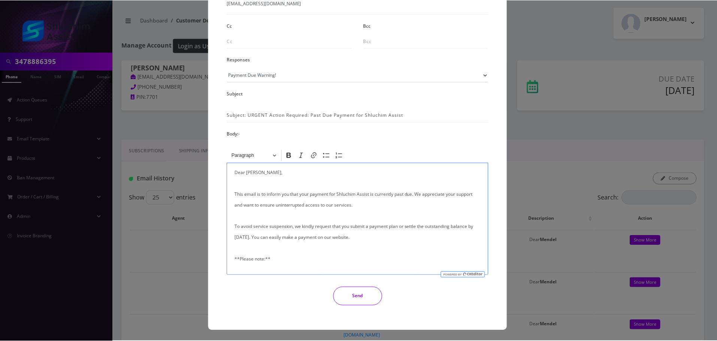
scroll to position [179, 0]
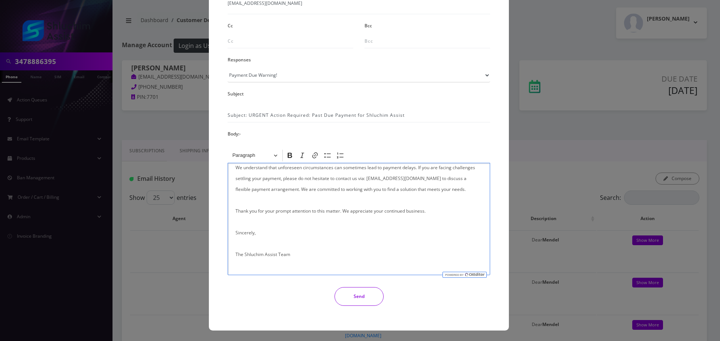
click at [357, 290] on button "Send" at bounding box center [358, 297] width 49 height 19
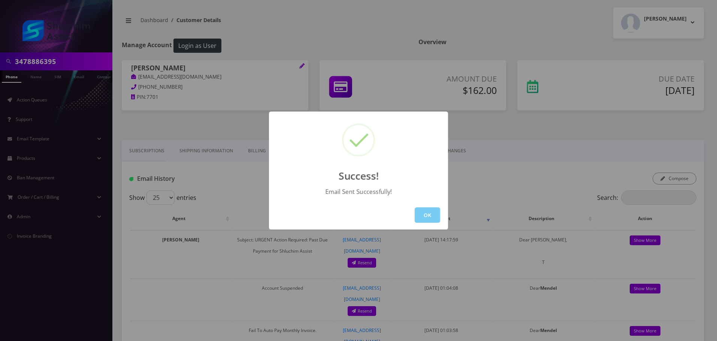
click at [428, 215] on button "OK" at bounding box center [427, 215] width 25 height 15
